Goal: Complete application form

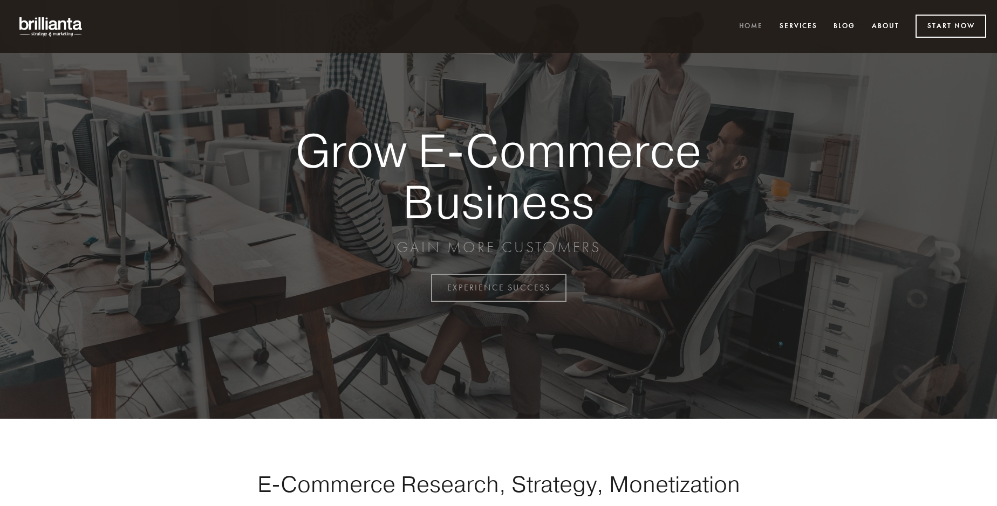
scroll to position [2827, 0]
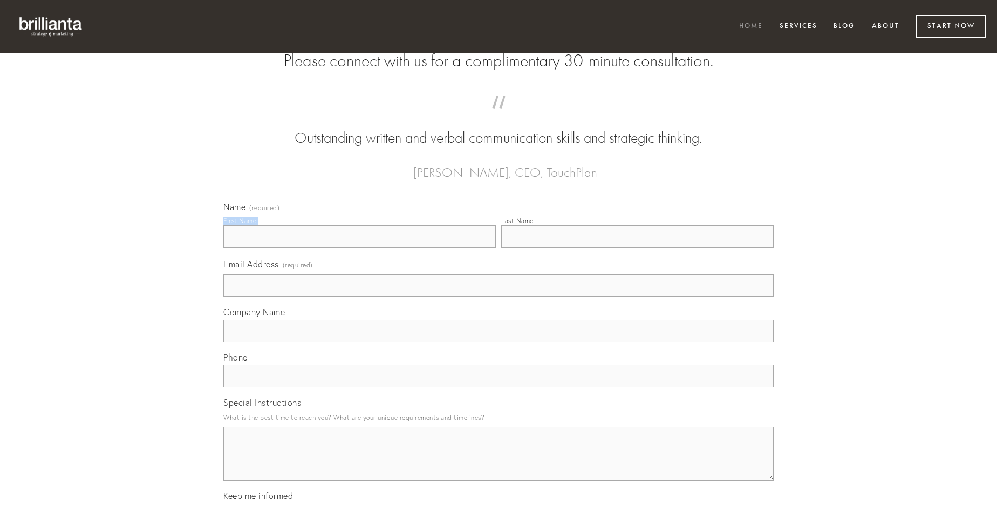
type input "[PERSON_NAME]"
click at [637, 248] on input "Last Name" at bounding box center [637, 236] width 272 height 23
type input "[PERSON_NAME]"
click at [498, 297] on input "Email Address (required)" at bounding box center [498, 286] width 550 height 23
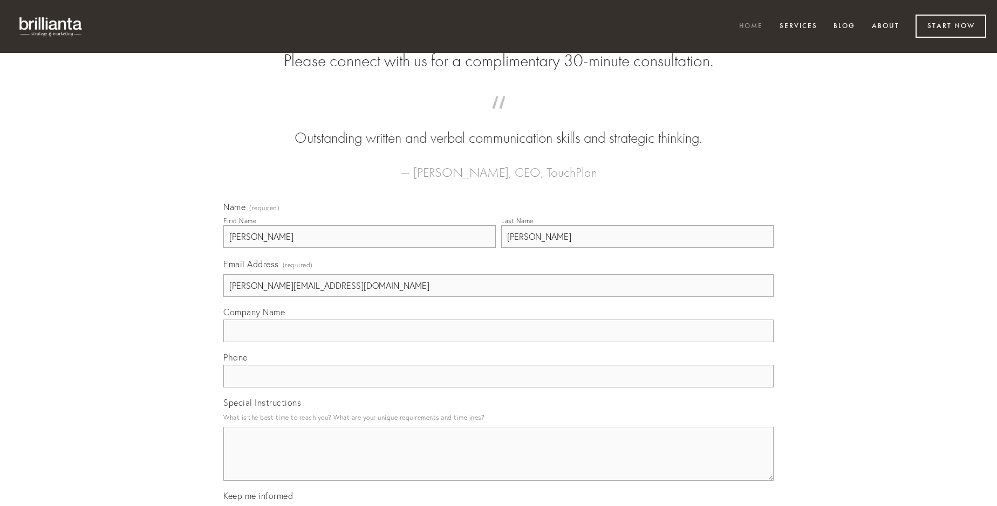
type input "[PERSON_NAME][EMAIL_ADDRESS][DOMAIN_NAME]"
click at [498, 342] on input "Company Name" at bounding box center [498, 331] width 550 height 23
type input "magni"
click at [498, 388] on input "text" at bounding box center [498, 376] width 550 height 23
click at [498, 464] on textarea "Special Instructions" at bounding box center [498, 454] width 550 height 54
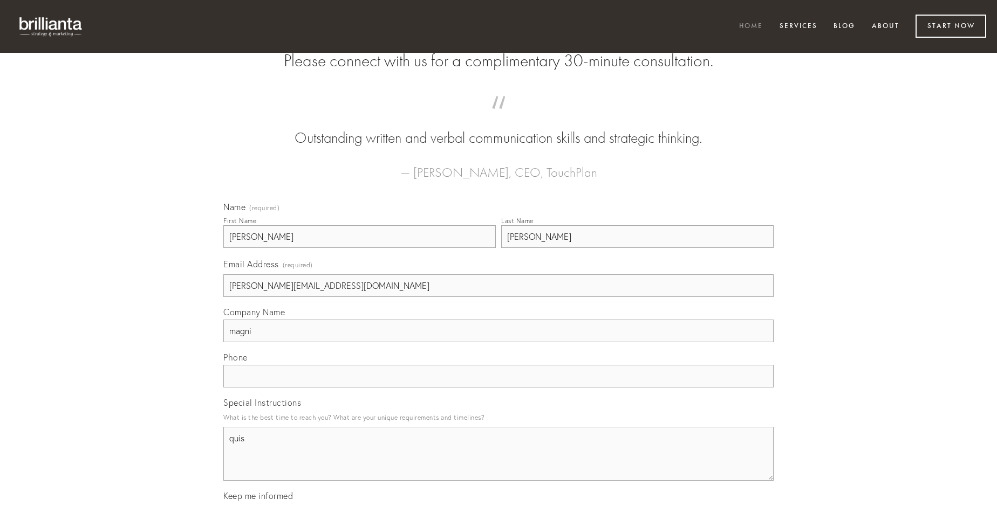
type textarea "quis"
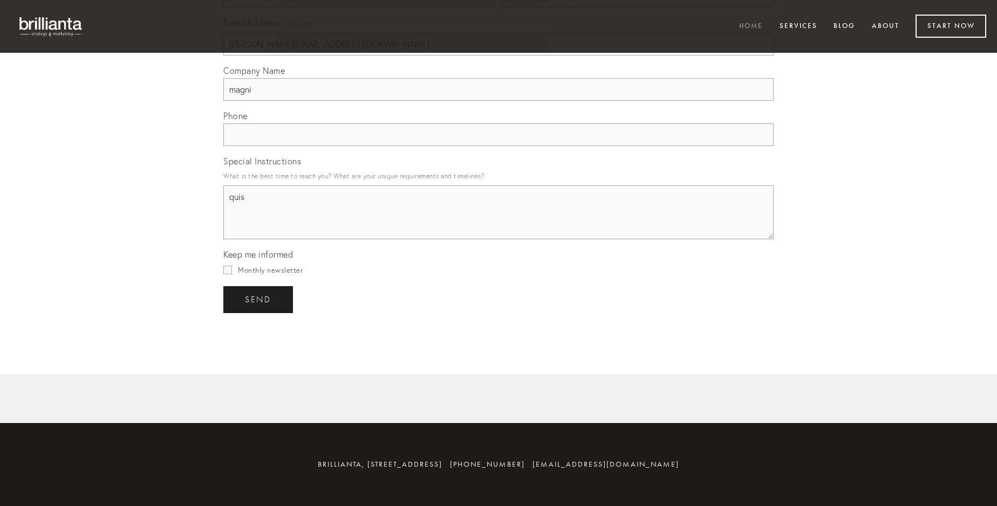
click at [259, 299] on span "send" at bounding box center [258, 300] width 26 height 10
